Goal: Task Accomplishment & Management: Complete application form

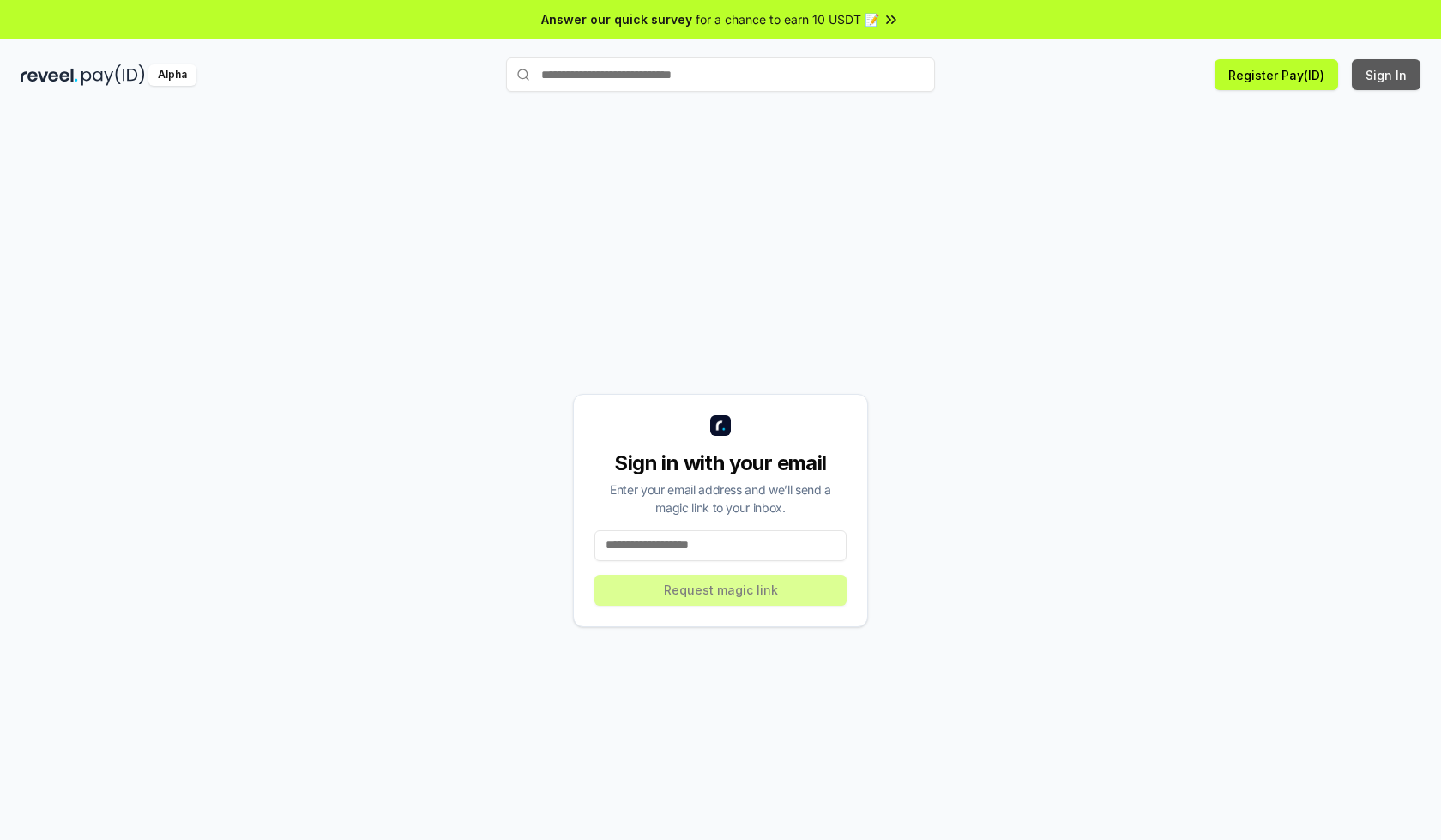
click at [1387, 75] on button "Sign In" at bounding box center [1386, 75] width 69 height 31
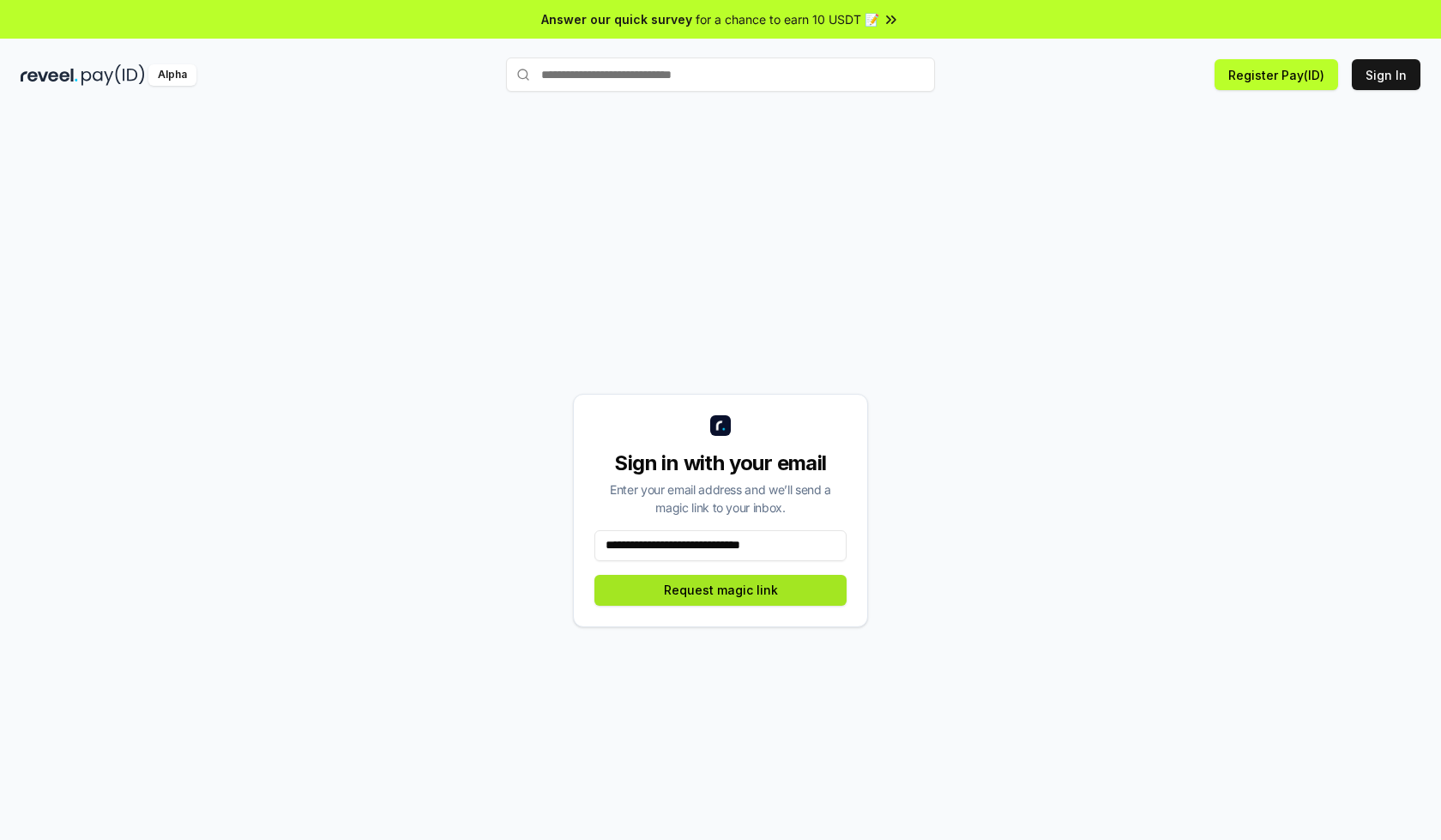
type input "**********"
click at [720, 589] on button "Request magic link" at bounding box center [720, 590] width 253 height 31
